Goal: Task Accomplishment & Management: Manage account settings

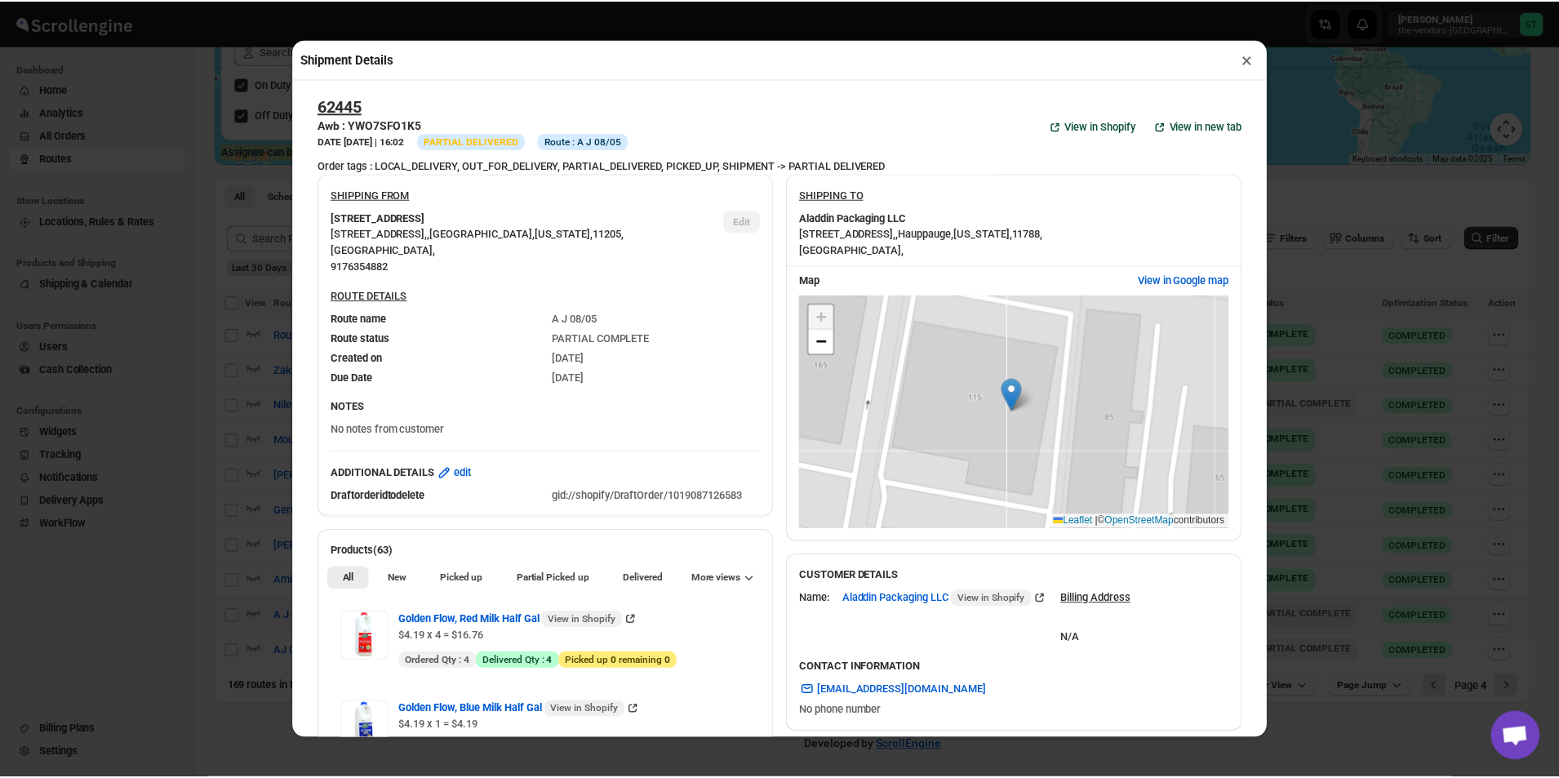
scroll to position [571, 0]
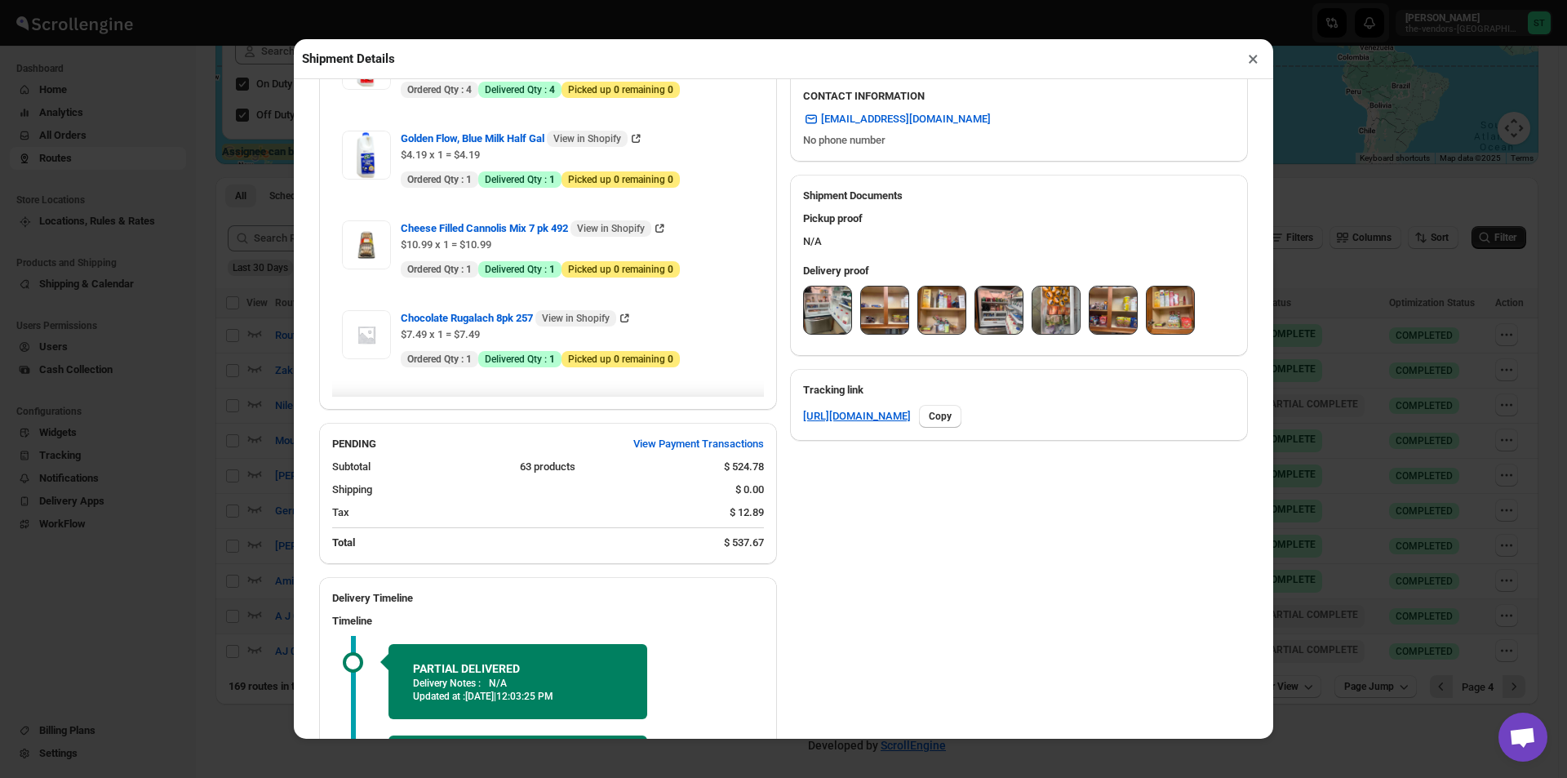
click at [1251, 64] on button "×" at bounding box center [1253, 58] width 24 height 23
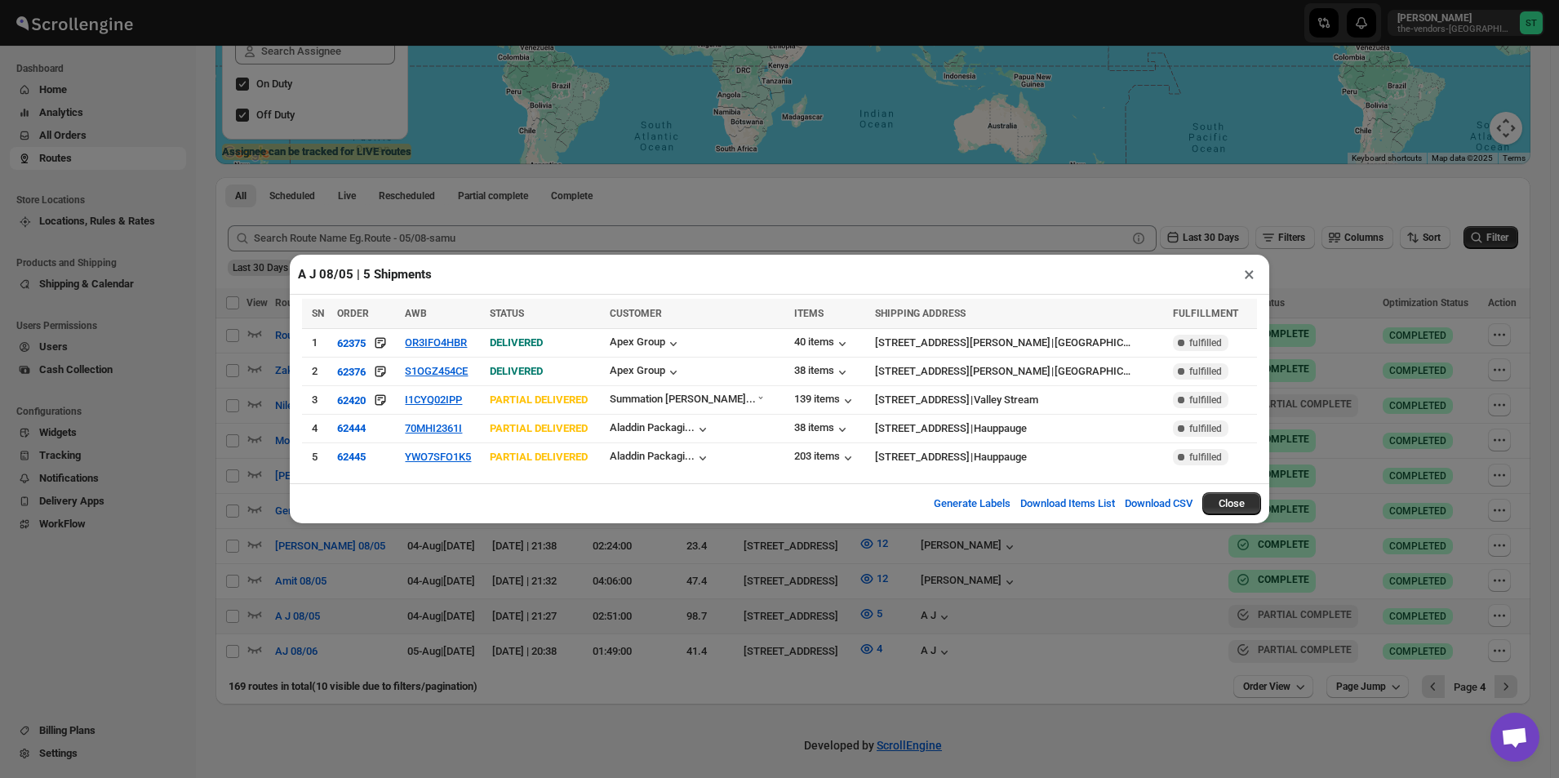
click at [1242, 283] on button "×" at bounding box center [1249, 274] width 24 height 23
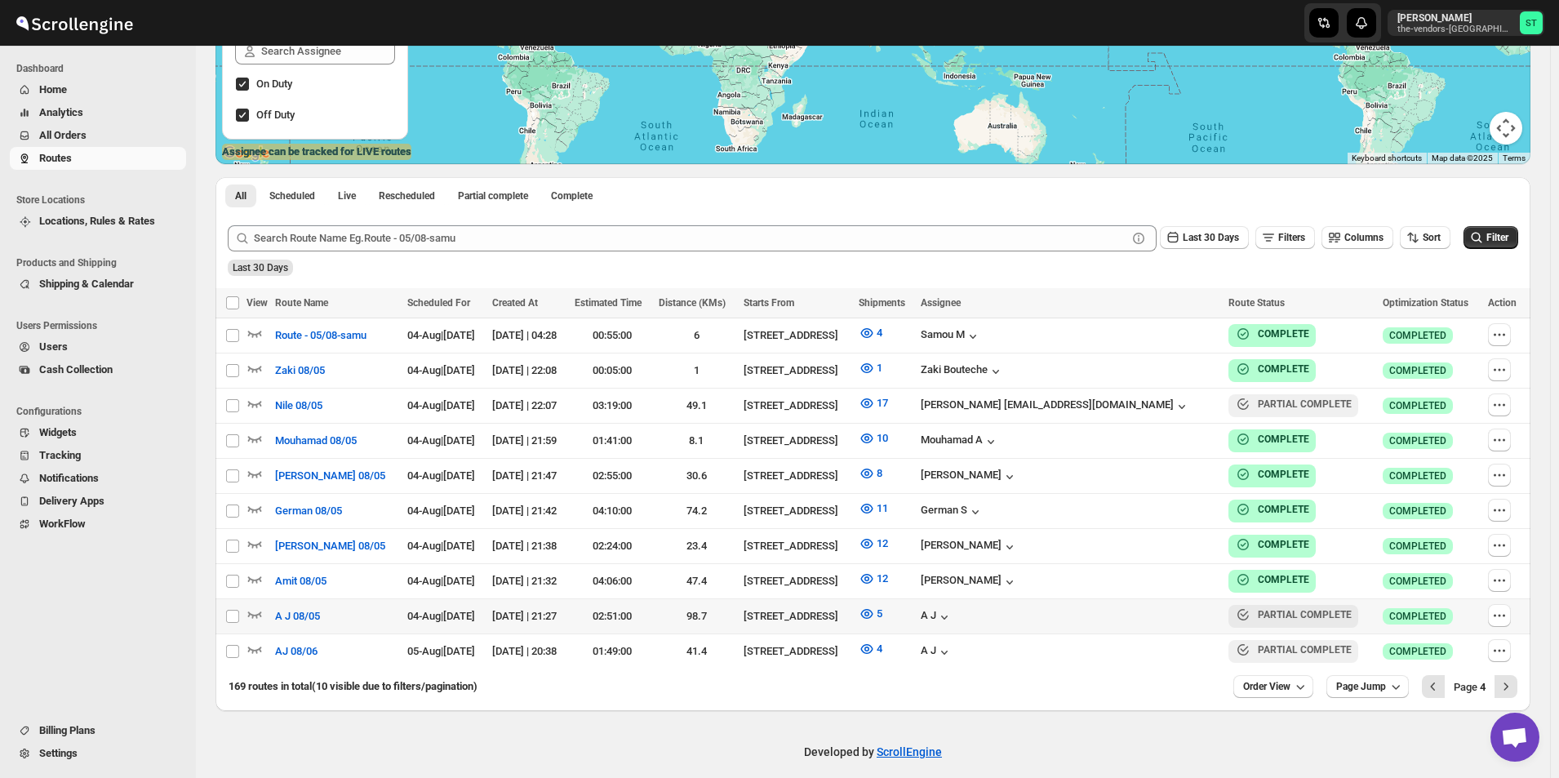
click at [97, 128] on span "All Orders" at bounding box center [111, 135] width 144 height 16
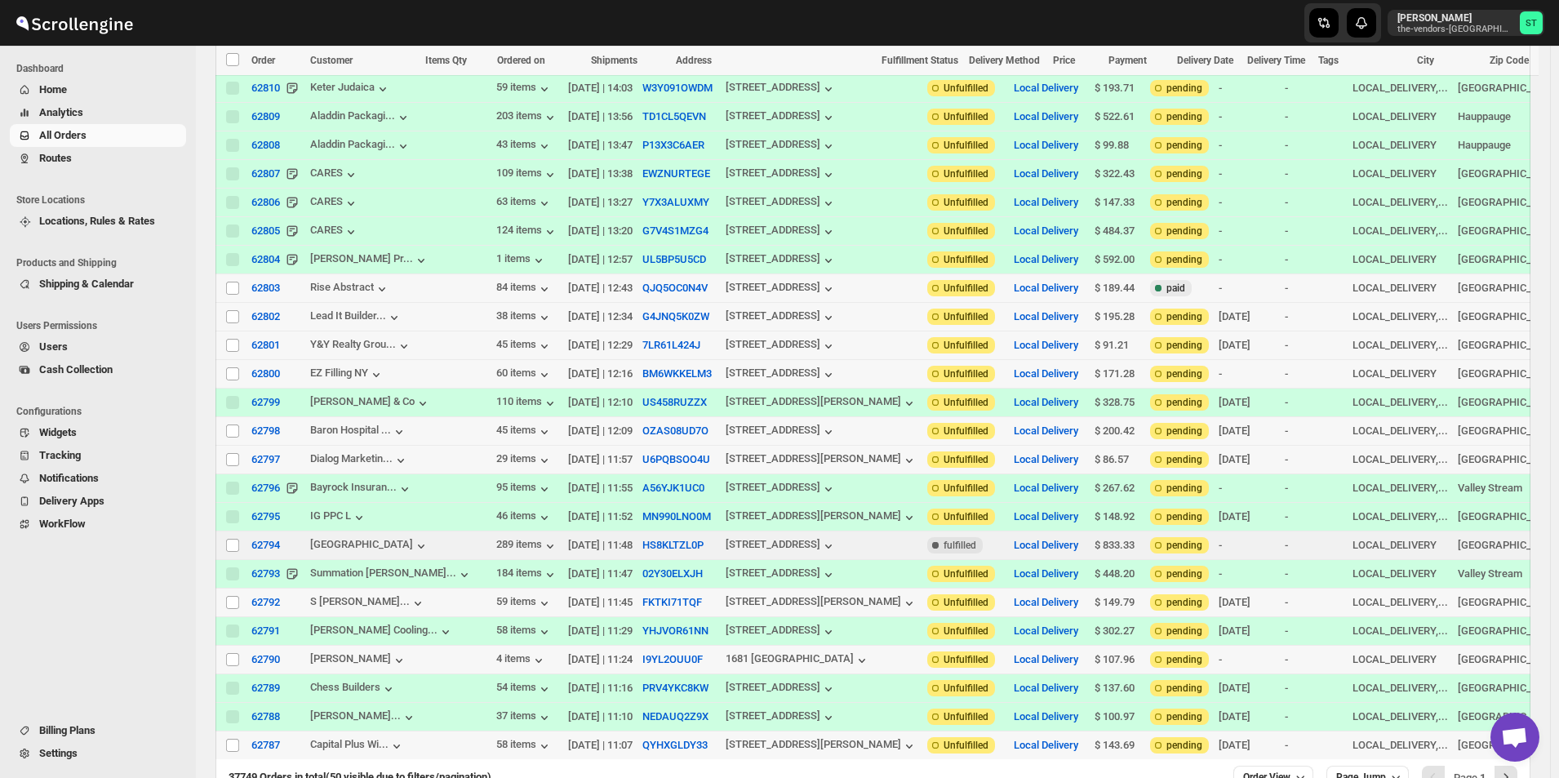
scroll to position [980, 0]
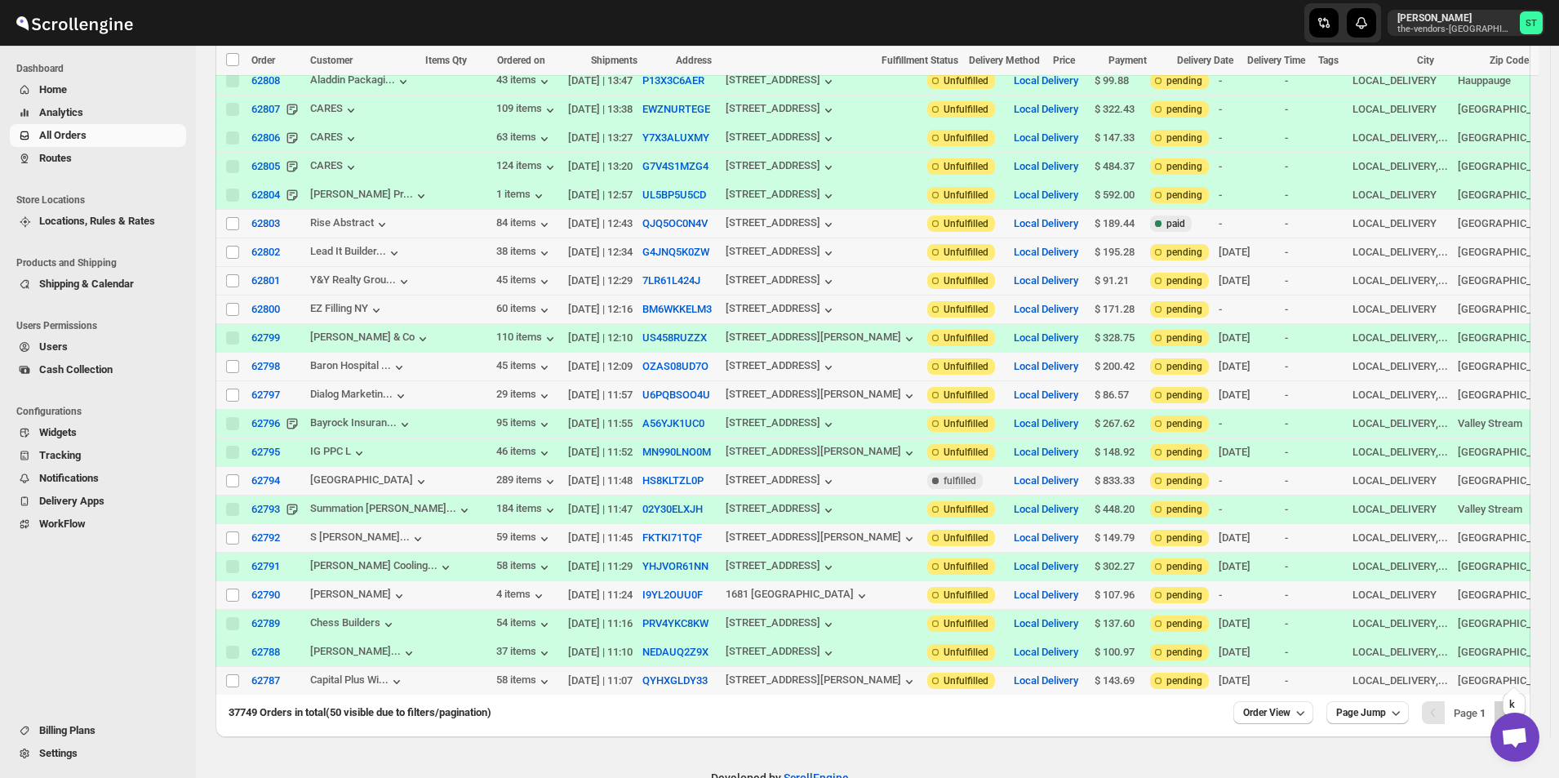
click at [1511, 704] on icon "Next" at bounding box center [1505, 712] width 16 height 16
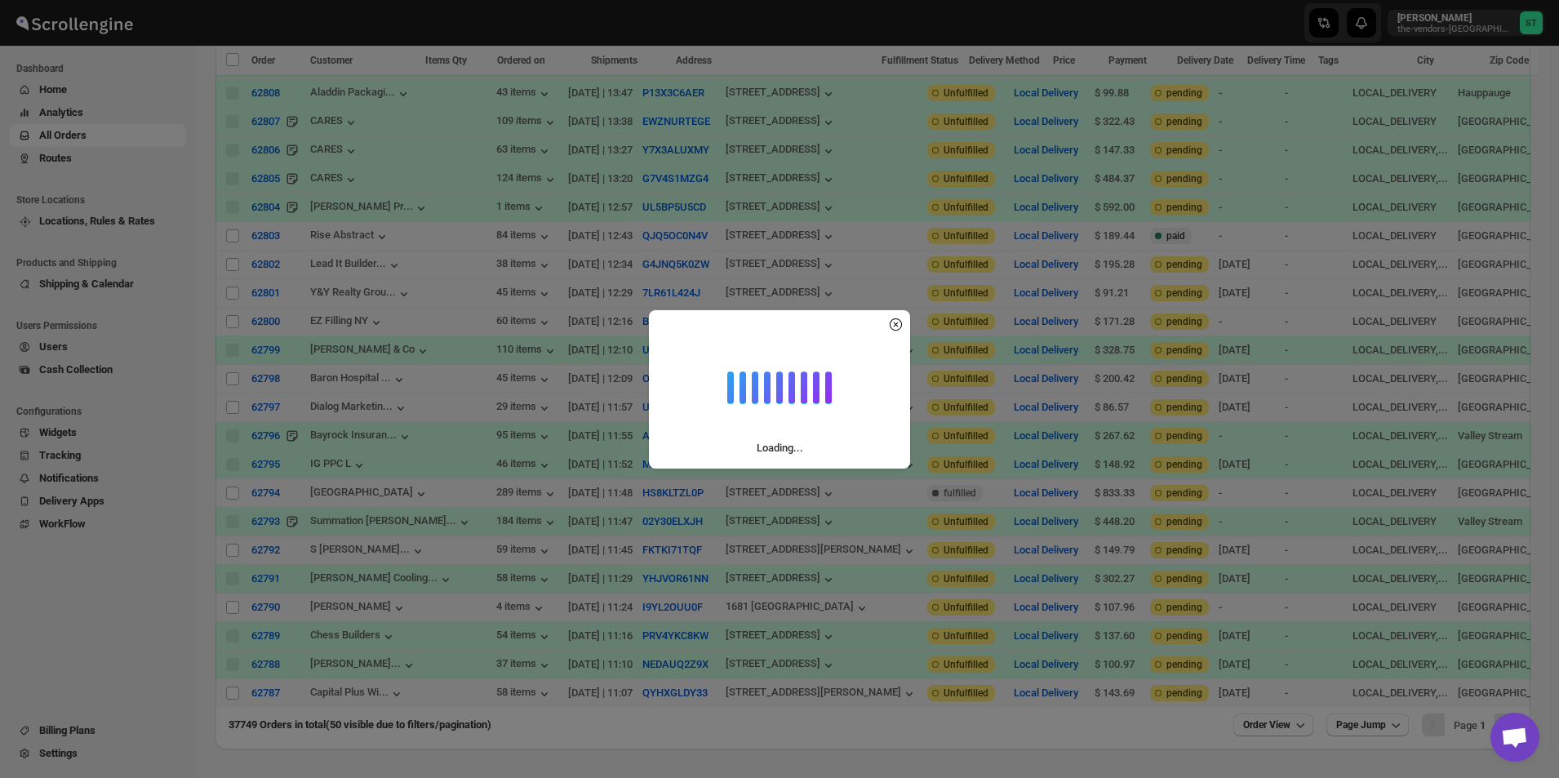
scroll to position [1, 0]
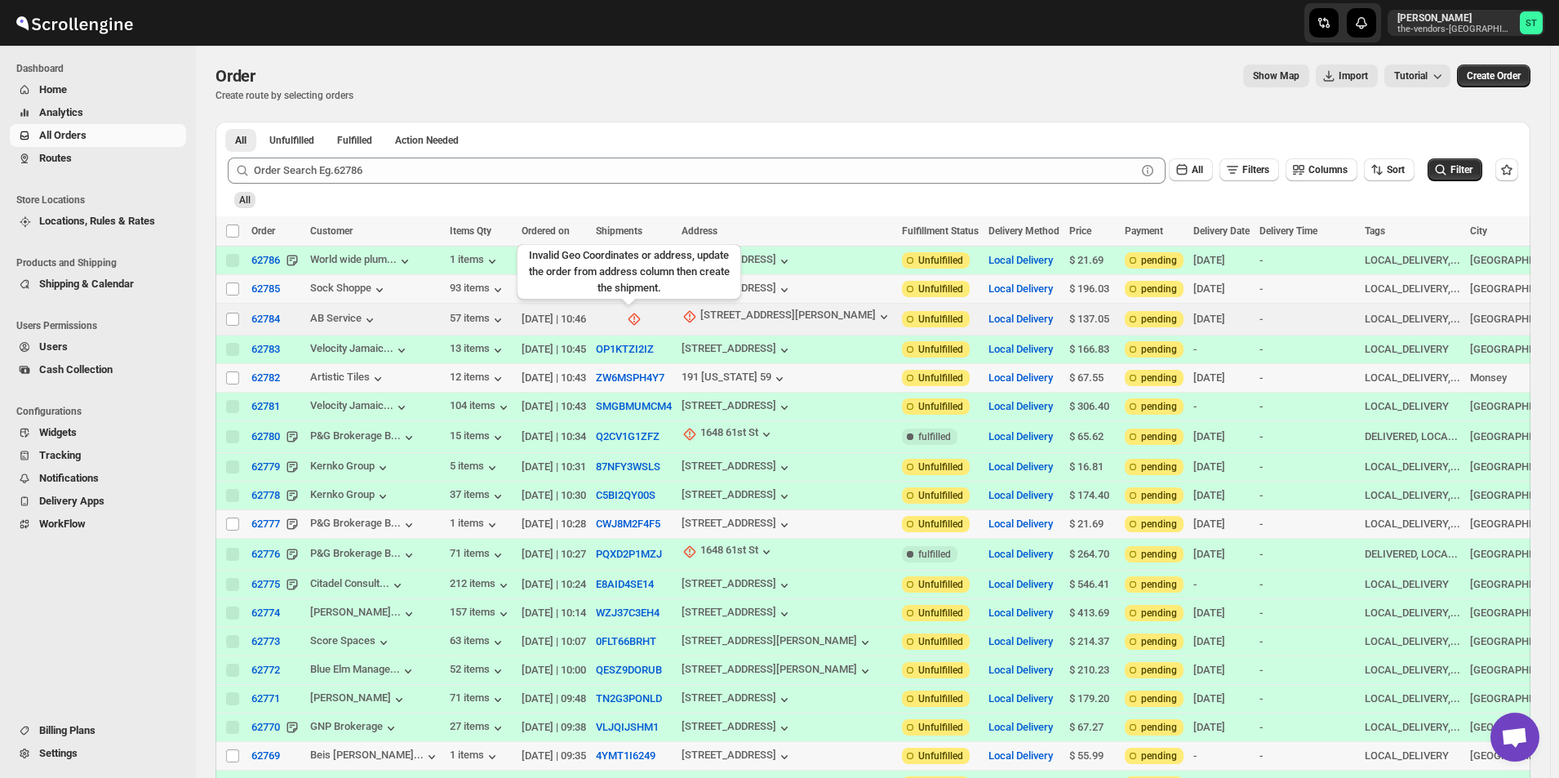
click at [631, 321] on icon at bounding box center [633, 319] width 12 height 12
click at [681, 312] on icon "button" at bounding box center [689, 316] width 16 height 16
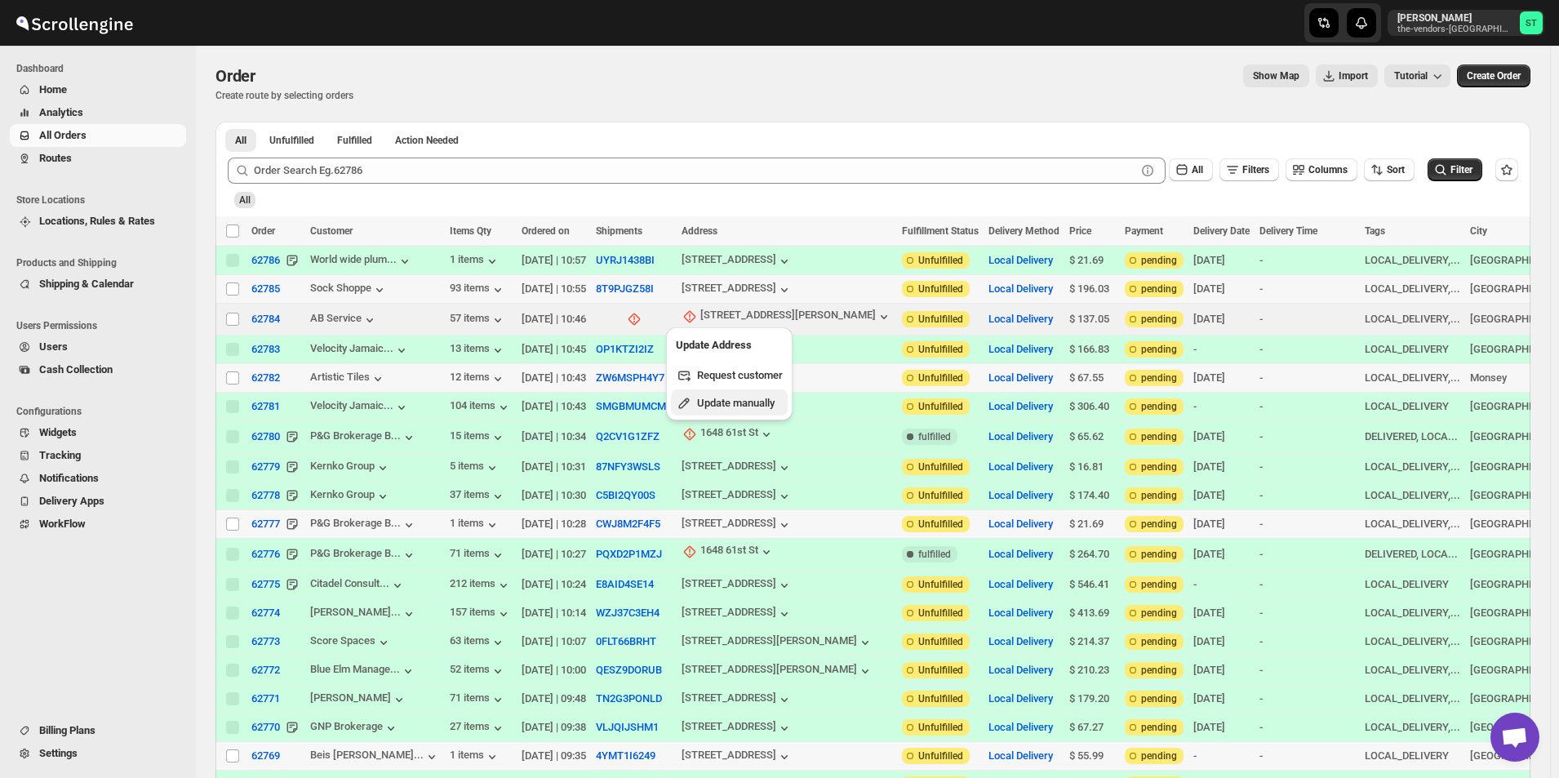
click at [729, 404] on span "Update manually" at bounding box center [736, 403] width 78 height 12
select select "US"
select select "[US_STATE]"
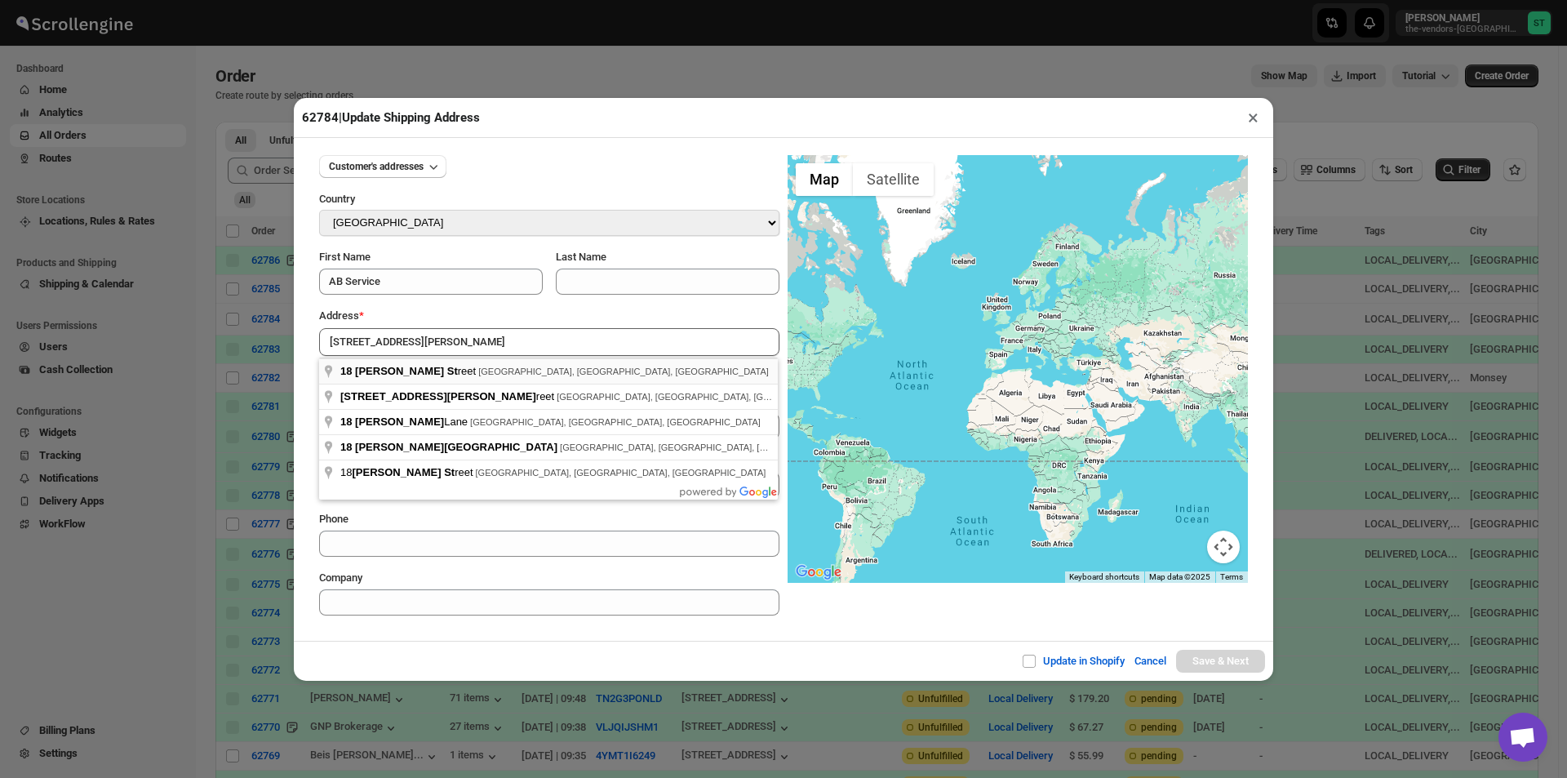
type input "[STREET_ADDRESS][PERSON_NAME]"
type input "[GEOGRAPHIC_DATA]"
type input "11249"
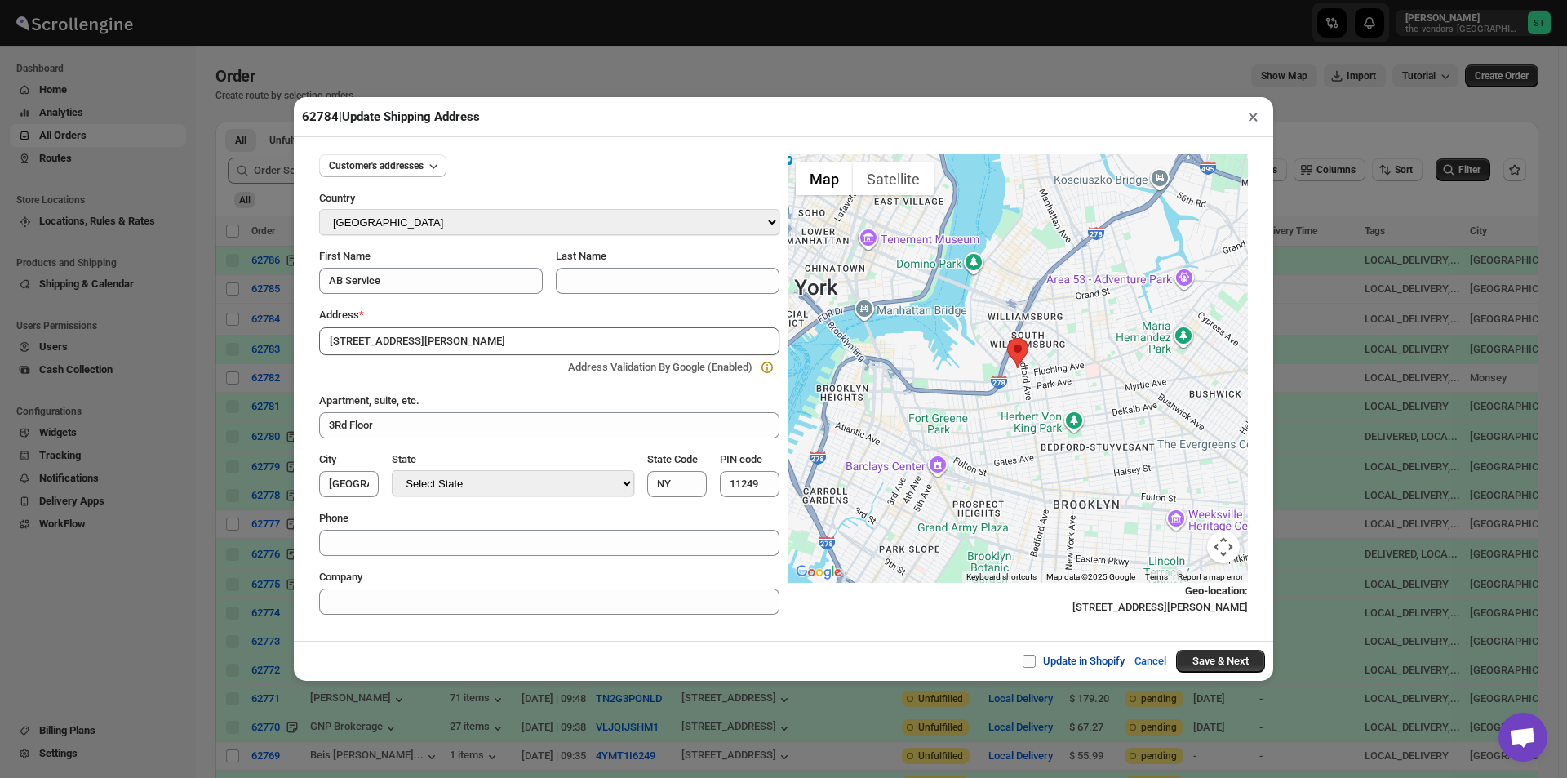
click at [1023, 662] on span at bounding box center [1028, 660] width 13 height 13
click at [1029, 662] on input "Update in Shopify" at bounding box center [1035, 660] width 13 height 13
checkbox input "true"
click at [1225, 660] on button "Save & Next" at bounding box center [1220, 661] width 89 height 23
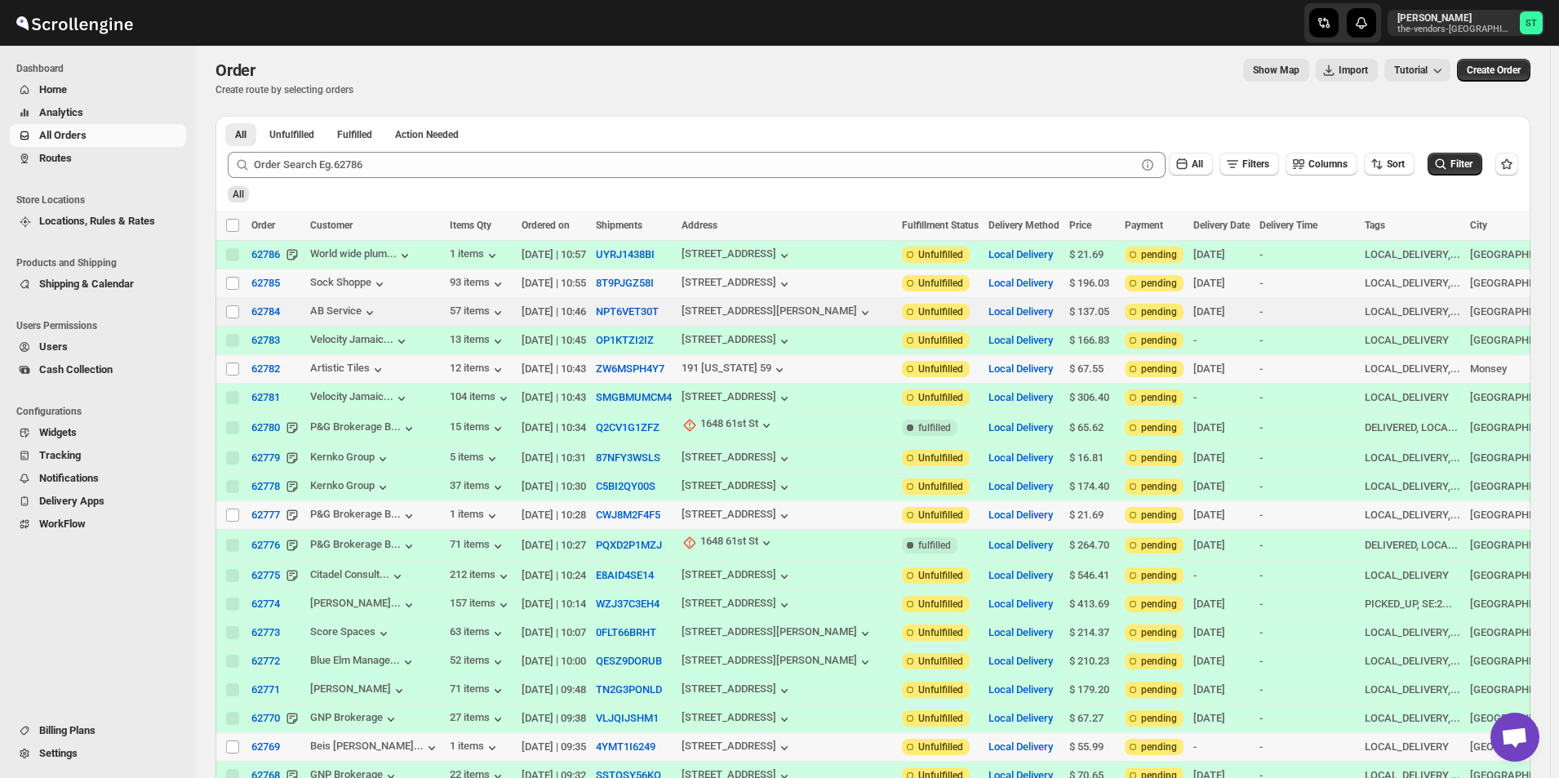
scroll to position [0, 0]
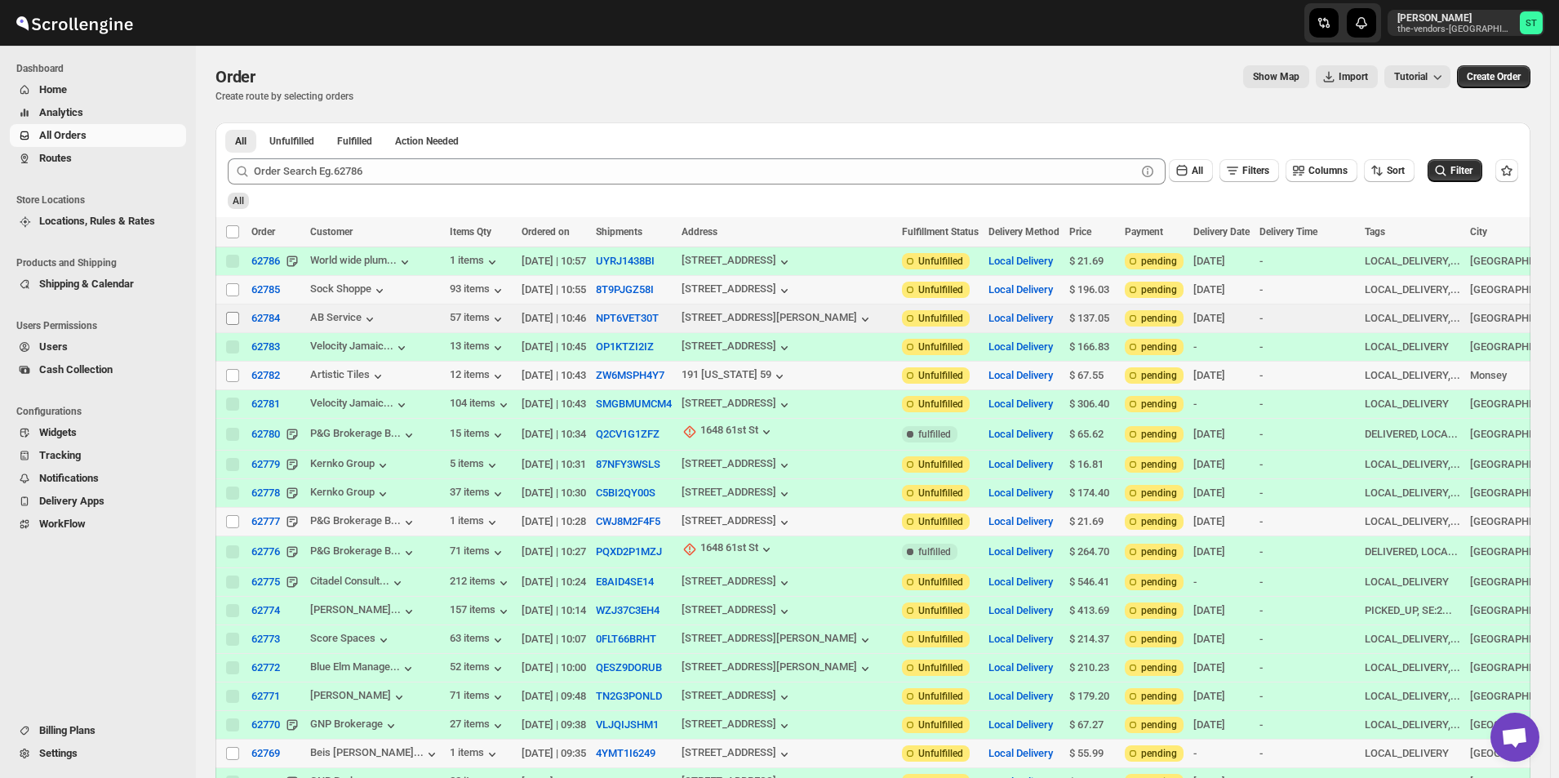
click at [231, 315] on input "Select order" at bounding box center [232, 318] width 13 height 13
checkbox input "true"
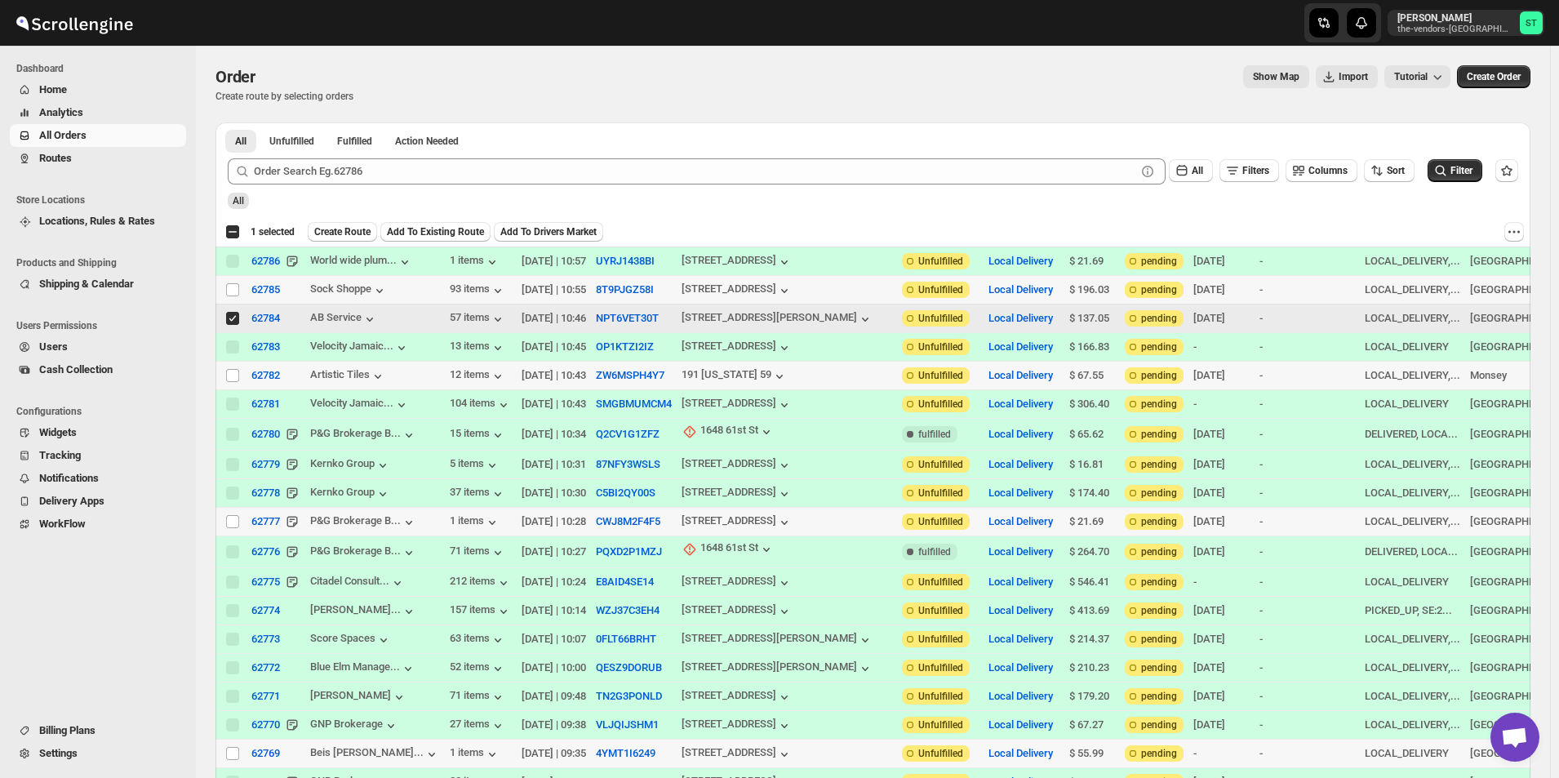
click at [457, 233] on span "Add To Existing Route" at bounding box center [435, 231] width 97 height 13
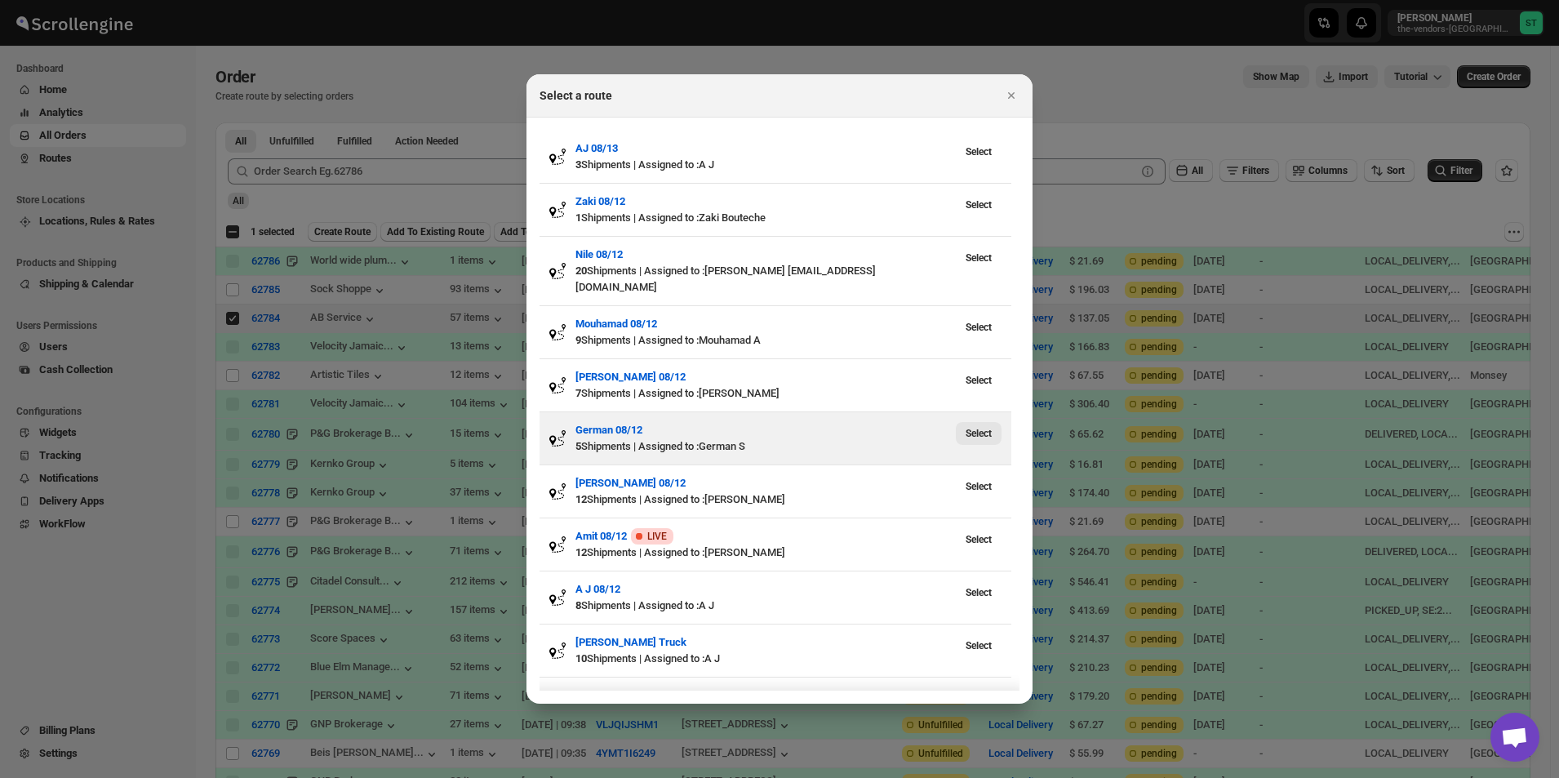
click at [975, 427] on span "Select" at bounding box center [978, 433] width 26 height 13
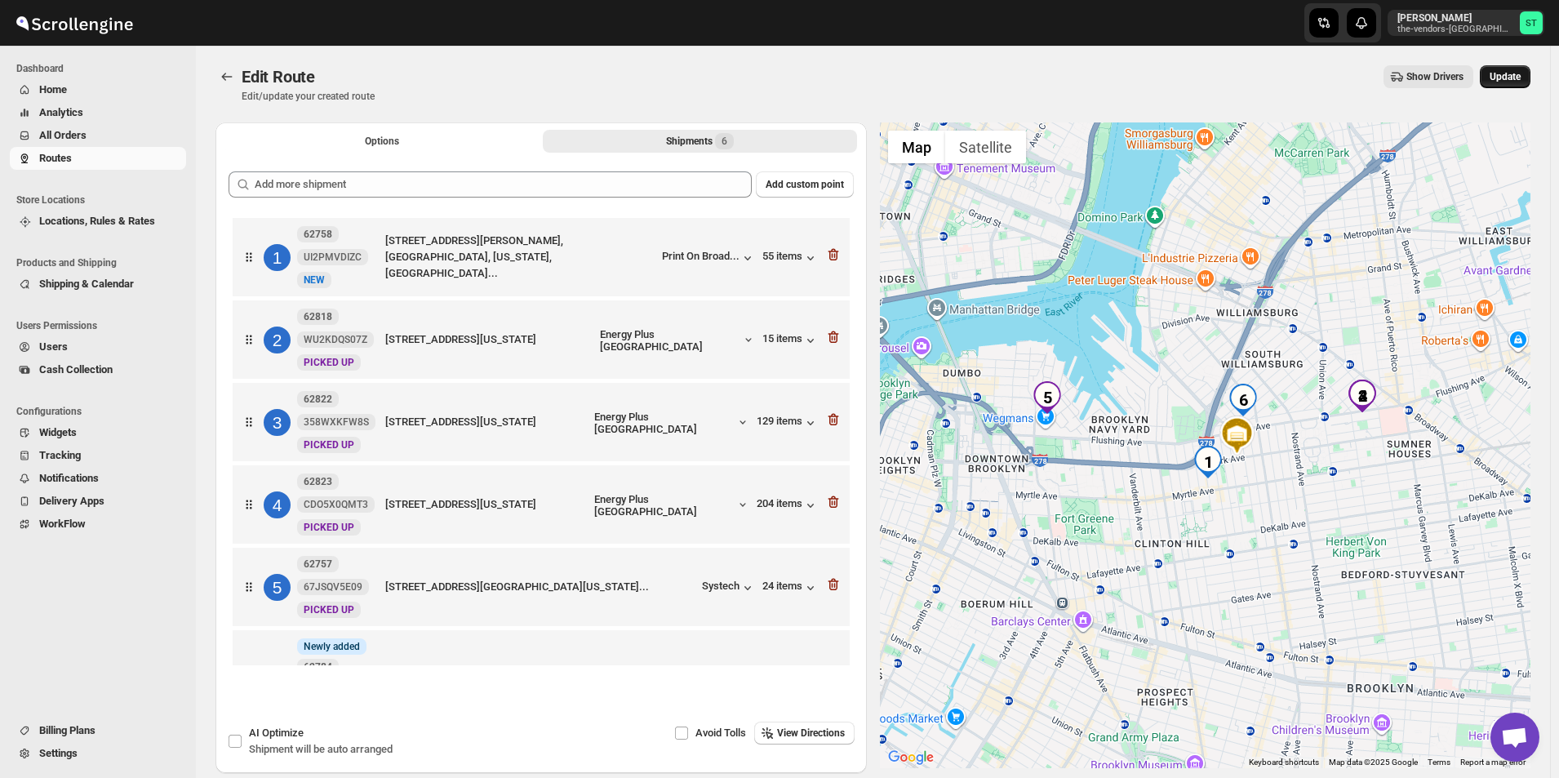
click at [1513, 76] on span "Update" at bounding box center [1504, 76] width 31 height 13
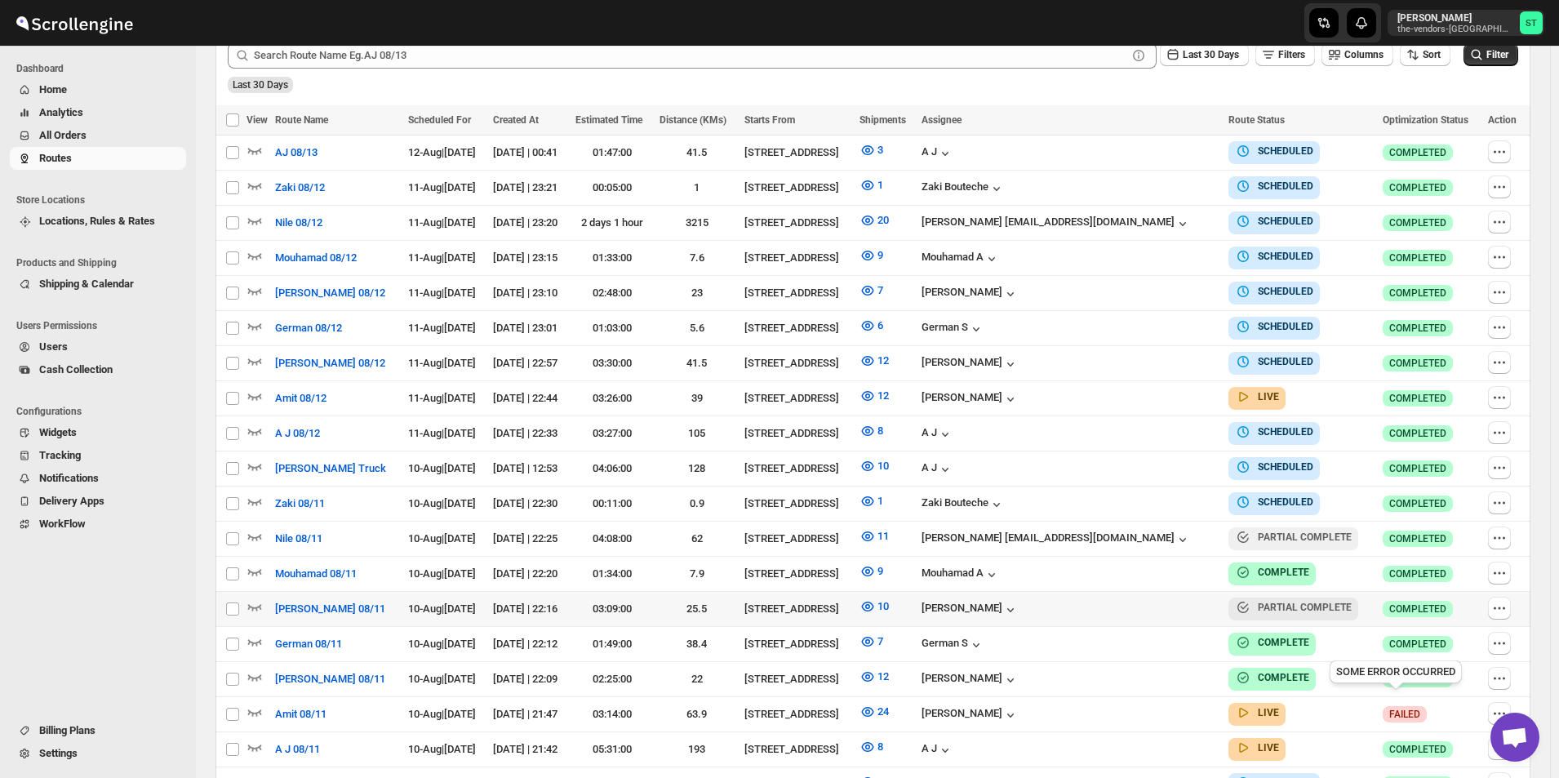
scroll to position [490, 0]
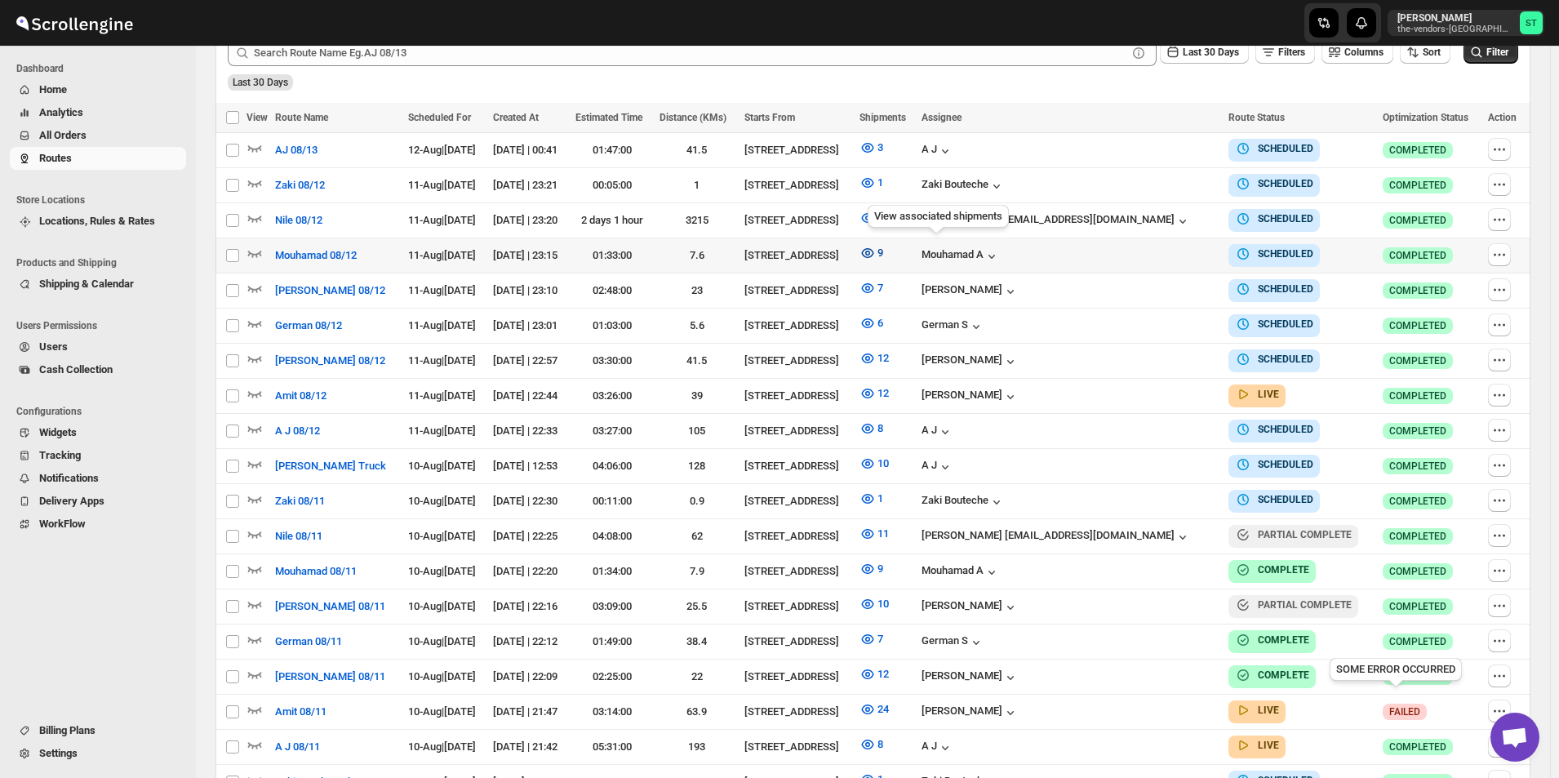
click at [876, 256] on icon "button" at bounding box center [867, 253] width 16 height 16
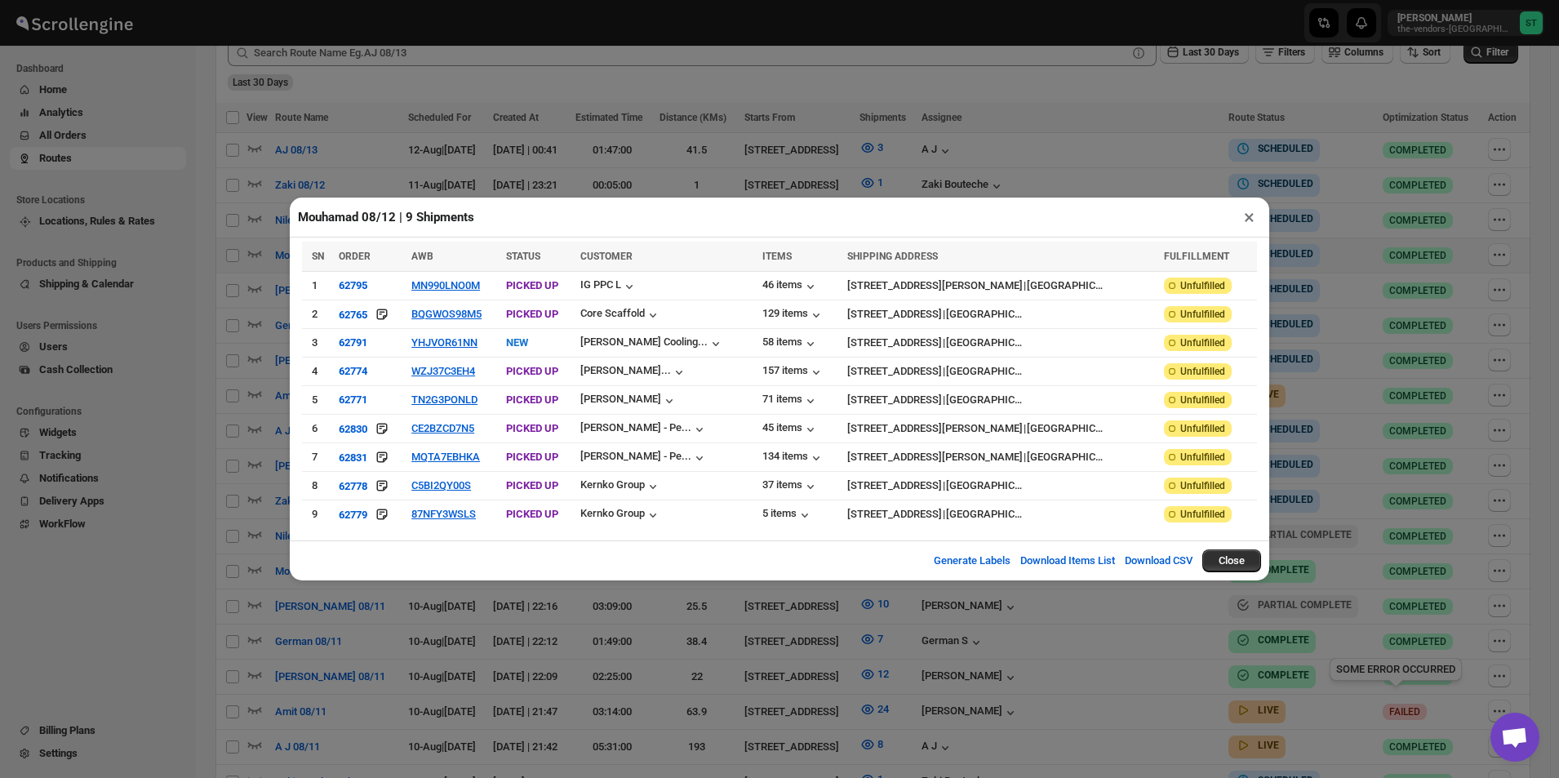
click at [1251, 224] on button "×" at bounding box center [1249, 217] width 24 height 23
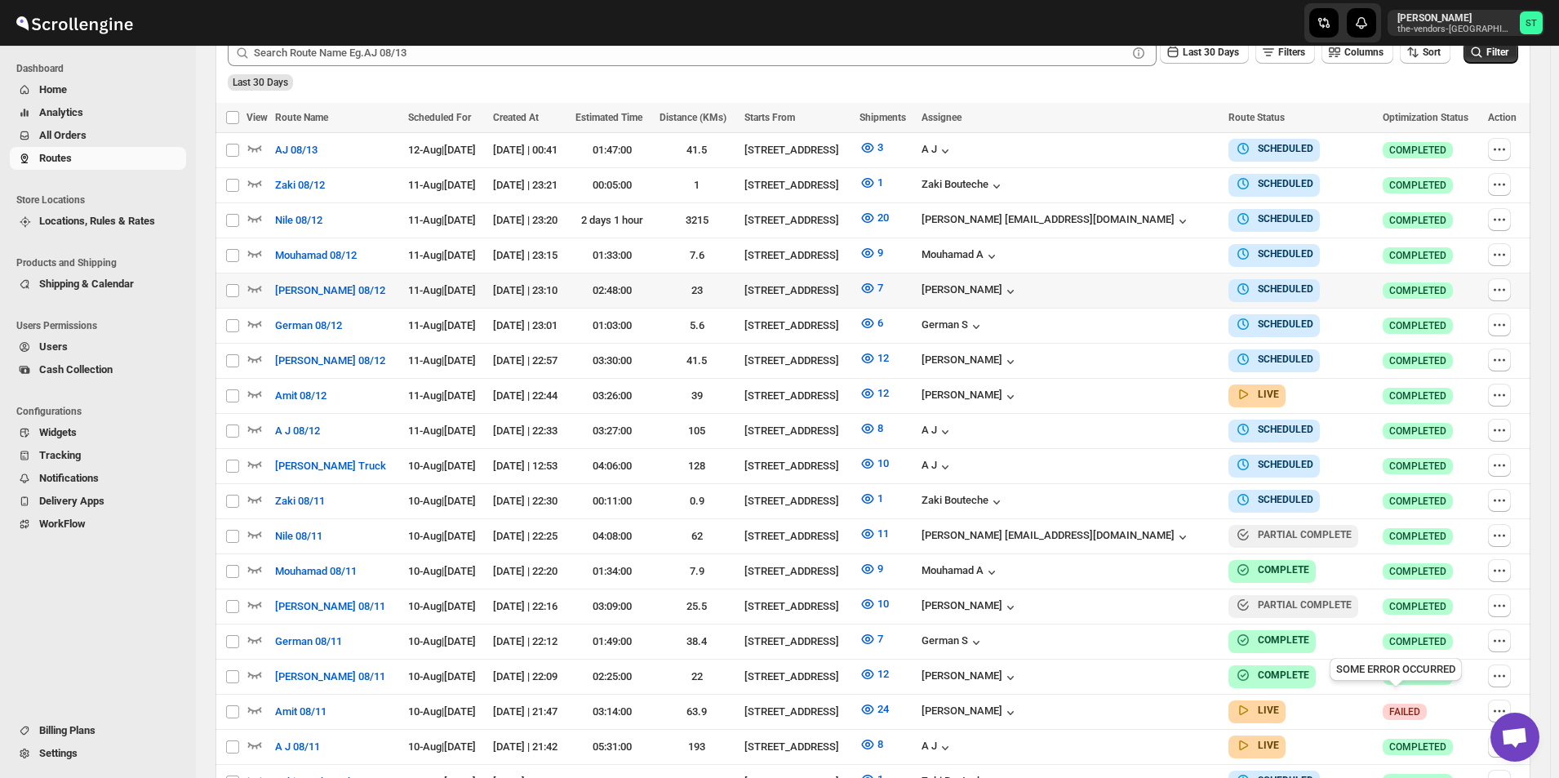
scroll to position [245, 0]
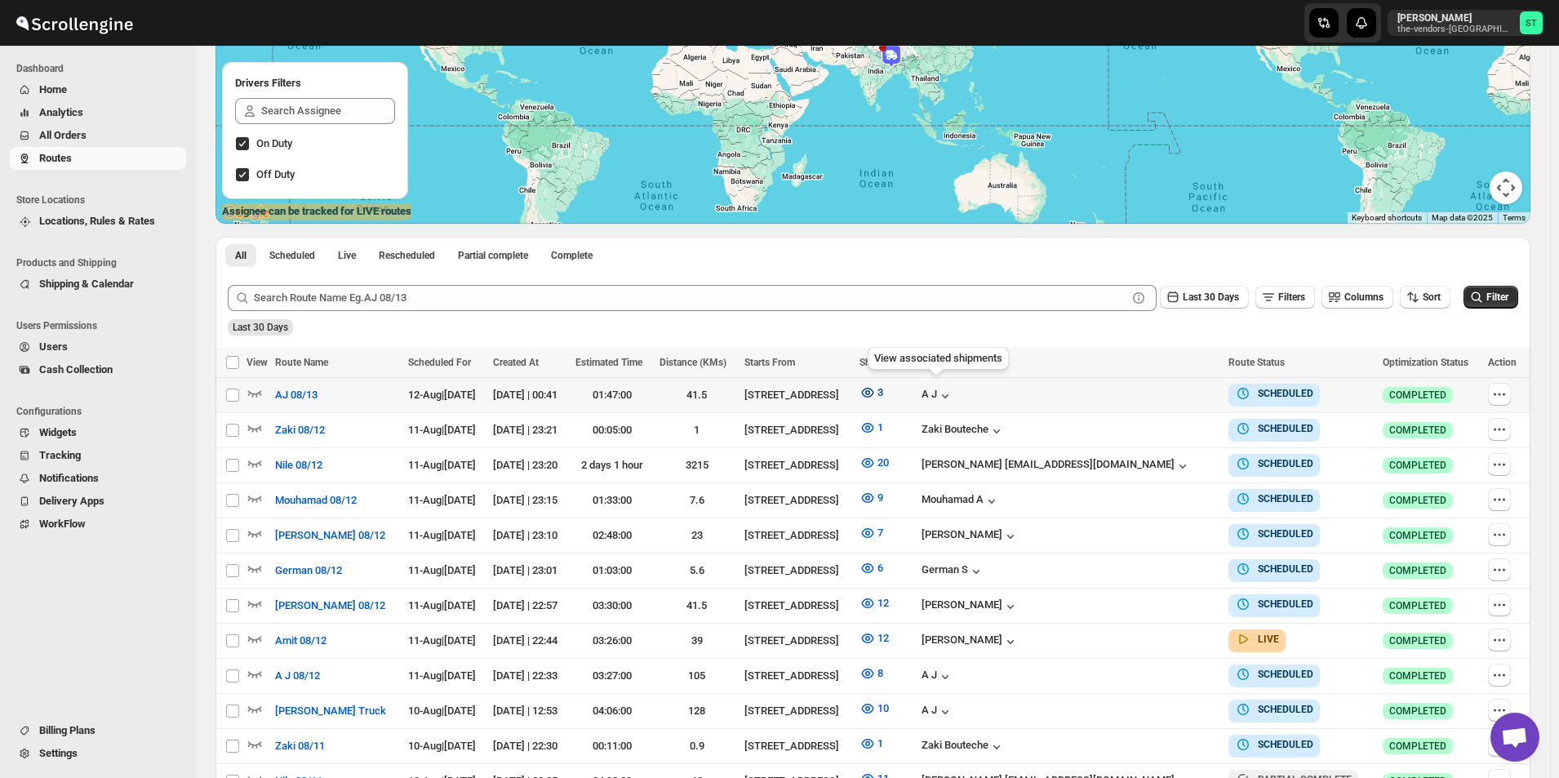
click at [876, 396] on icon "button" at bounding box center [867, 392] width 16 height 16
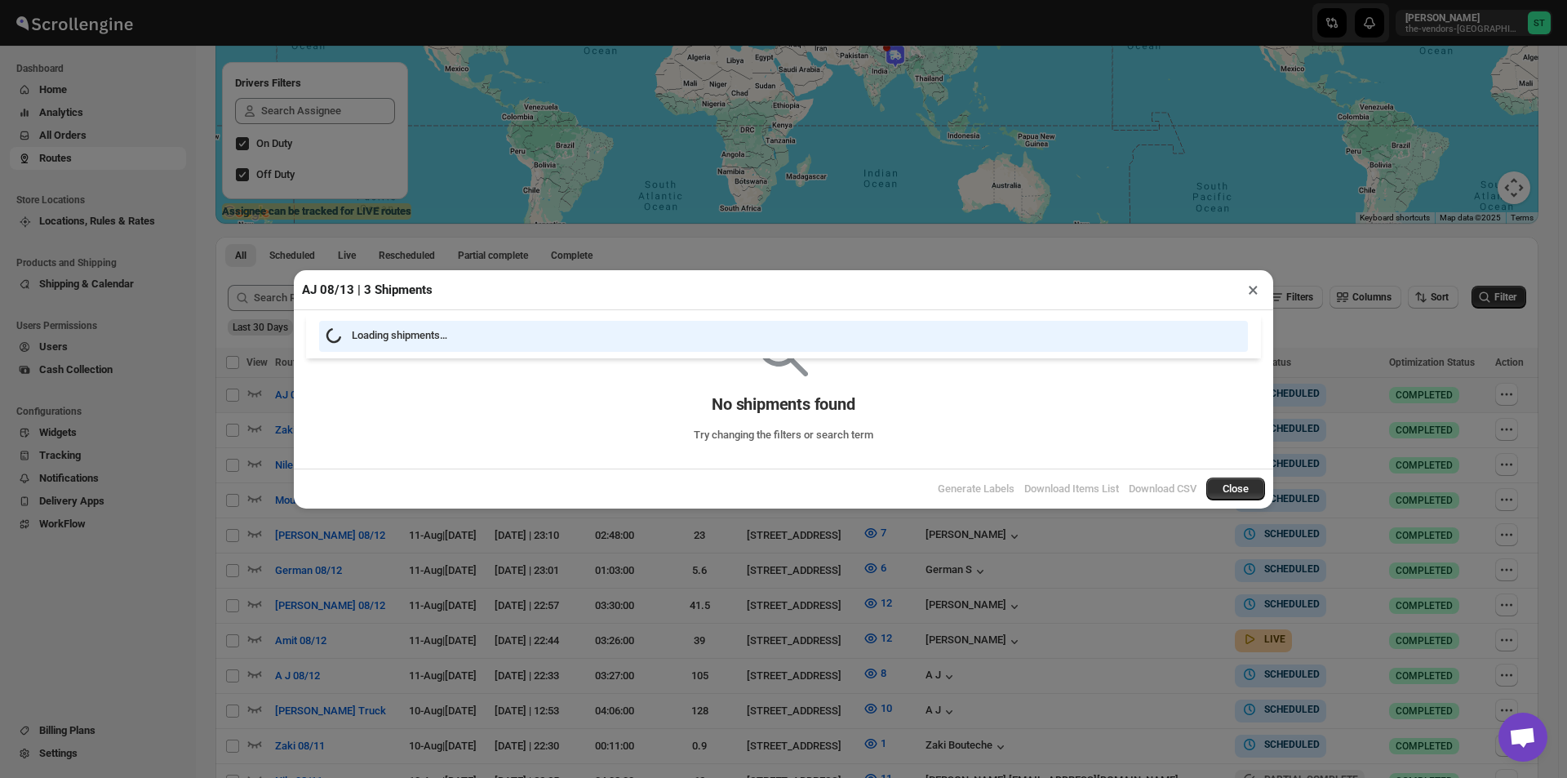
drag, startPoint x: 1253, startPoint y: 291, endPoint x: 1137, endPoint y: 325, distance: 120.6
click at [1252, 291] on button "×" at bounding box center [1253, 289] width 24 height 23
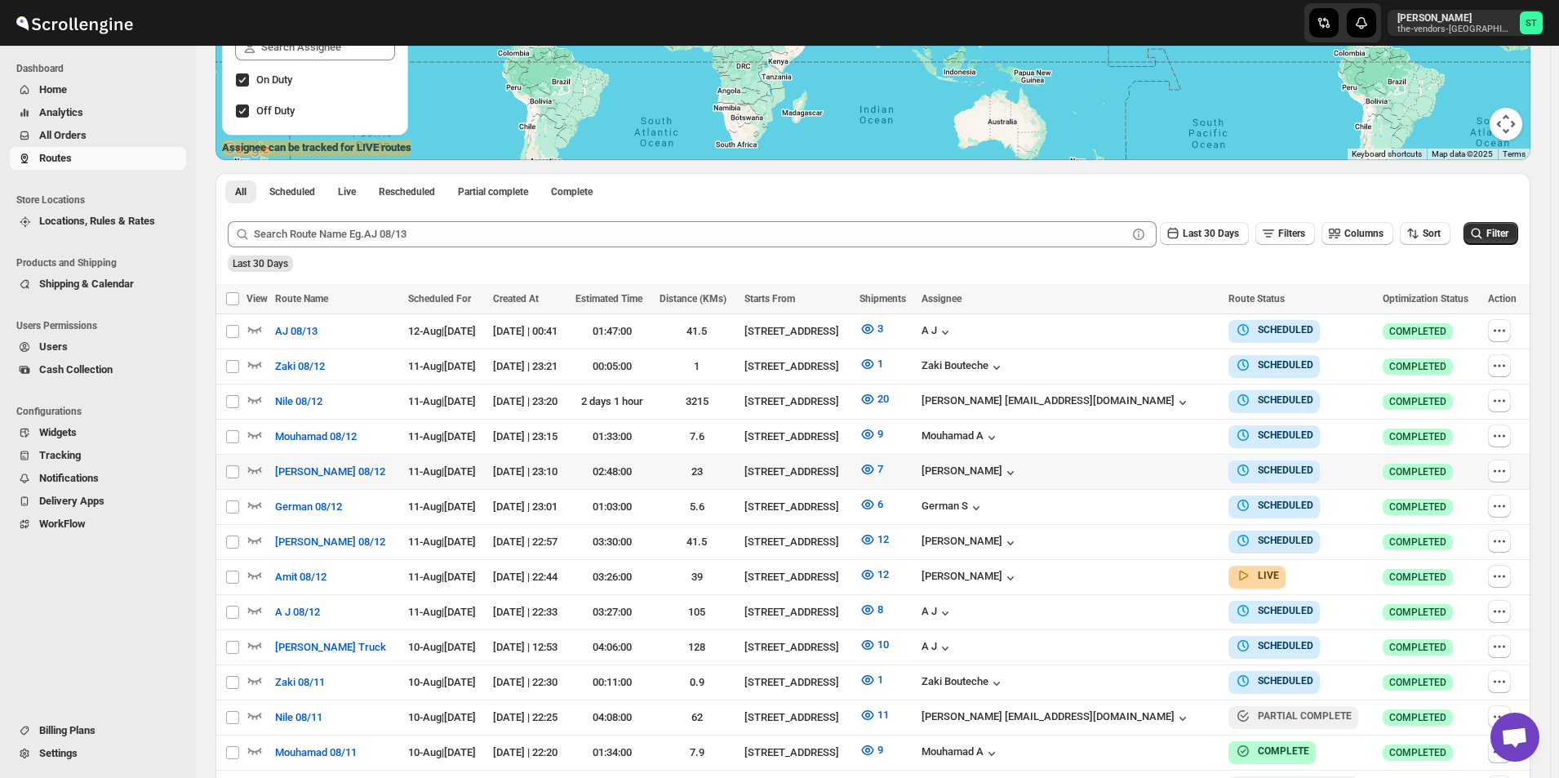
scroll to position [326, 0]
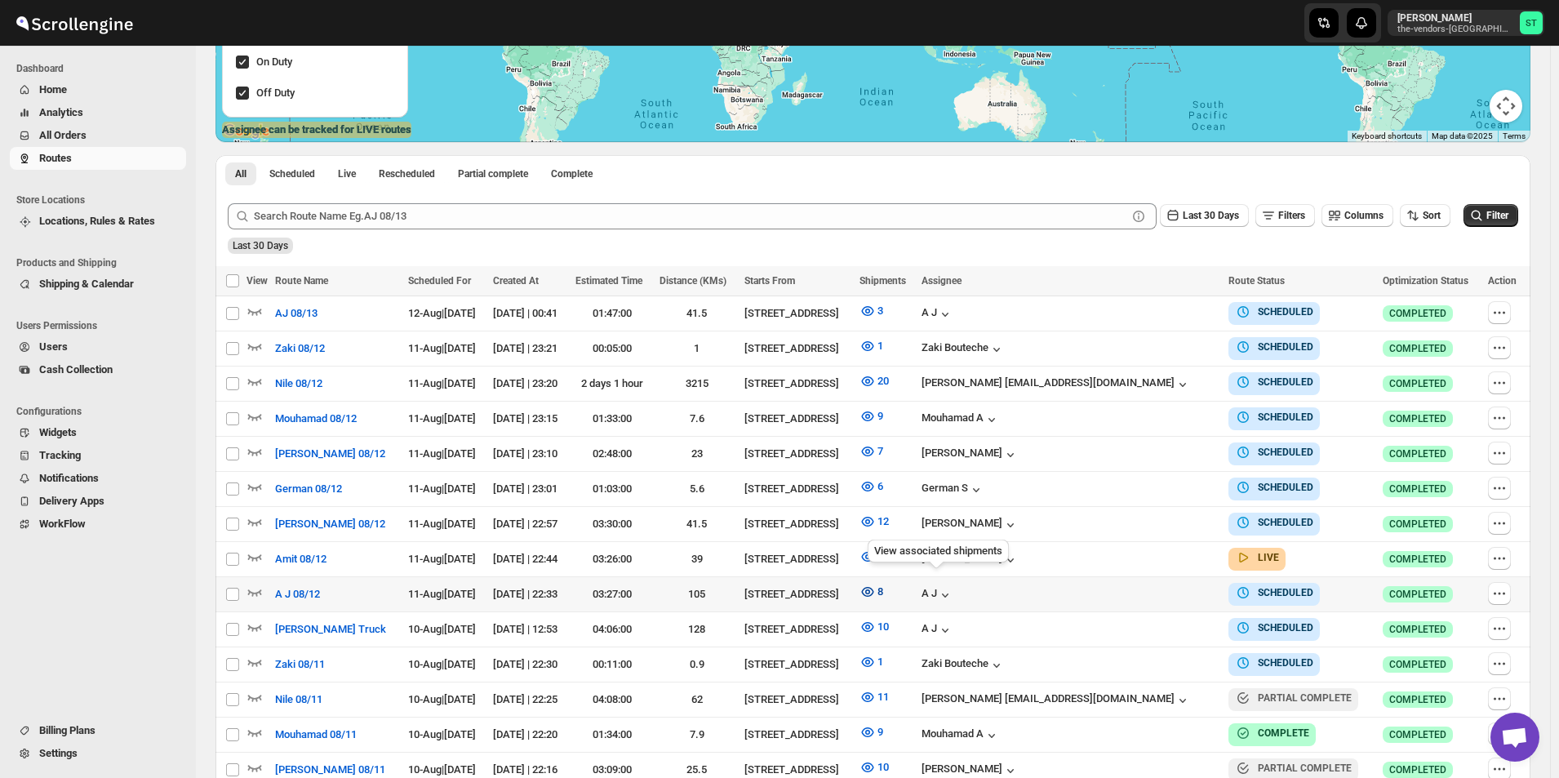
click at [873, 588] on icon "button" at bounding box center [867, 592] width 12 height 10
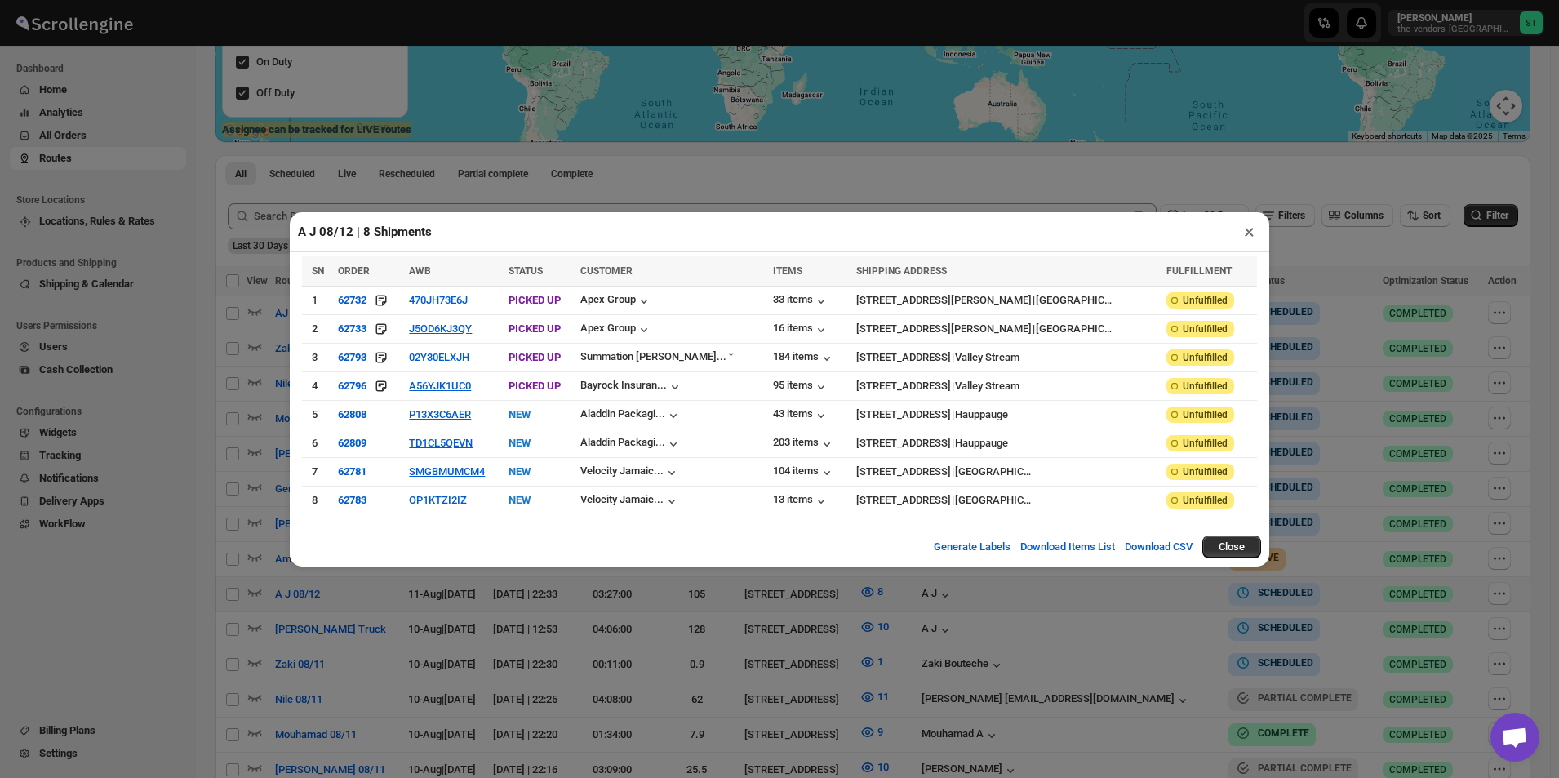
click at [1243, 234] on button "×" at bounding box center [1249, 231] width 24 height 23
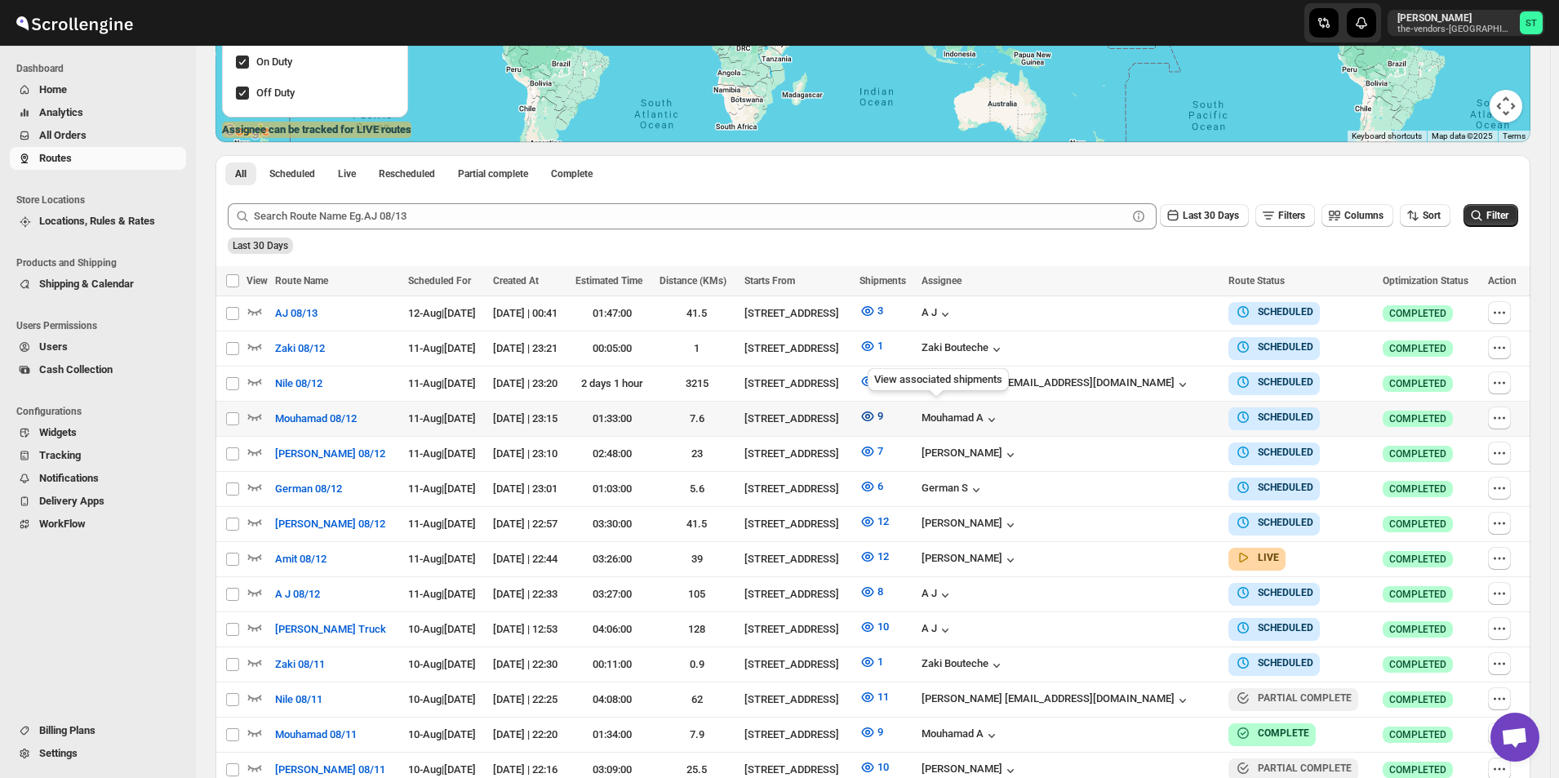
click at [870, 414] on icon "button" at bounding box center [867, 416] width 5 height 5
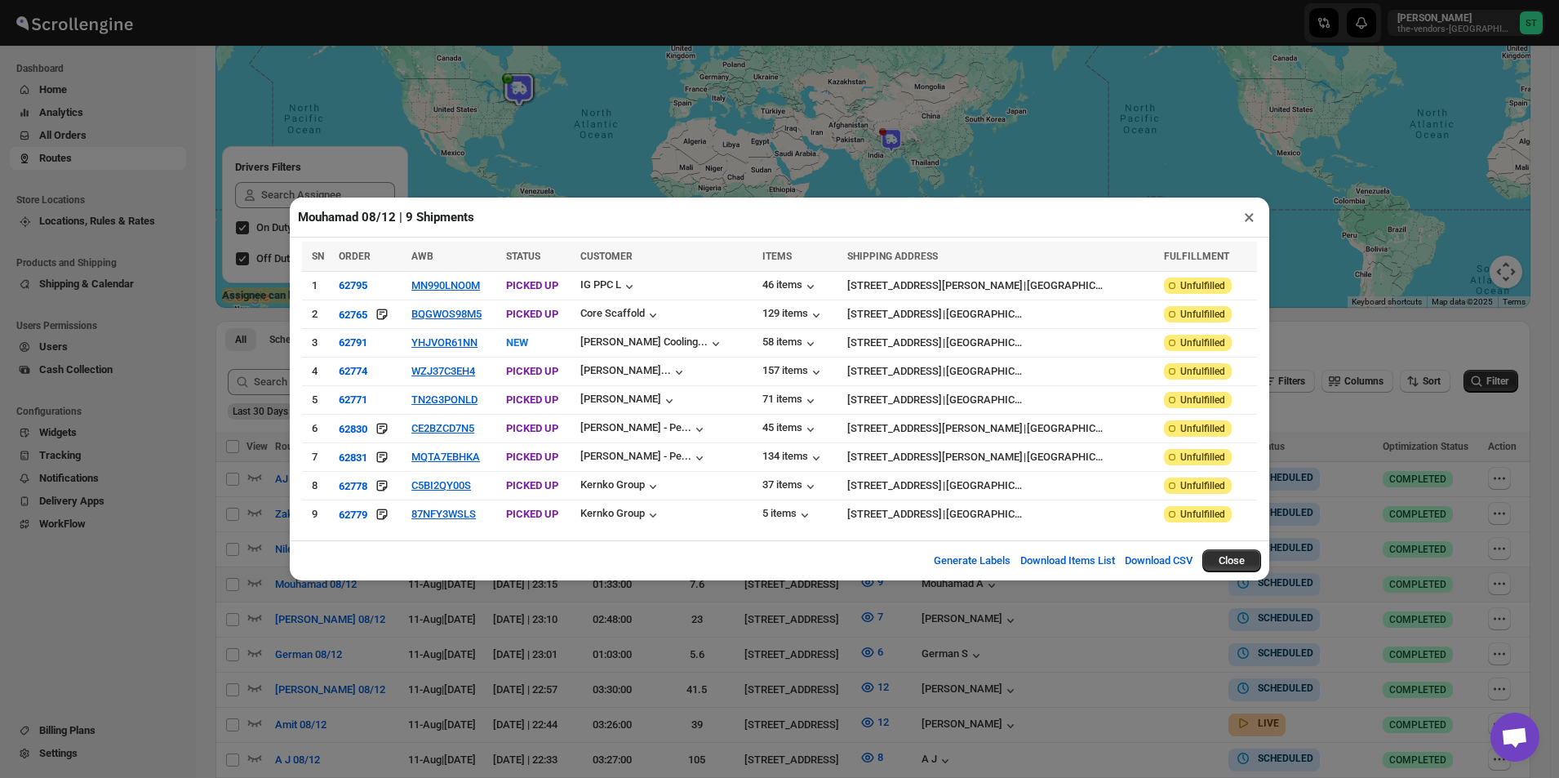
scroll to position [245, 0]
